Goal: Navigation & Orientation: Go to known website

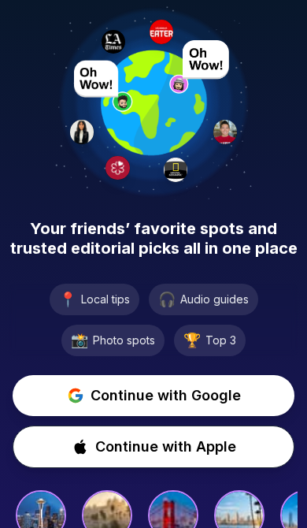
click at [168, 391] on span "Continue with Google" at bounding box center [166, 396] width 151 height 22
click at [184, 395] on span "Continue with Google" at bounding box center [166, 396] width 151 height 22
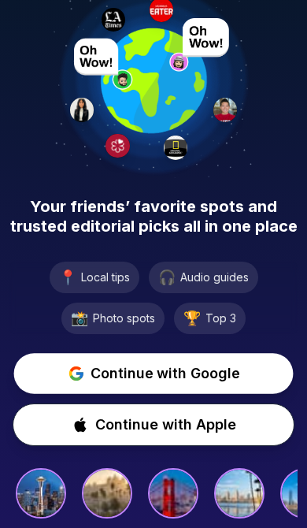
click at [180, 379] on span "Continue with Google" at bounding box center [165, 374] width 149 height 22
click at [185, 383] on span "Continue with Google" at bounding box center [166, 374] width 151 height 22
click at [186, 378] on span "Continue with Google" at bounding box center [165, 374] width 149 height 22
